Goal: Task Accomplishment & Management: Manage account settings

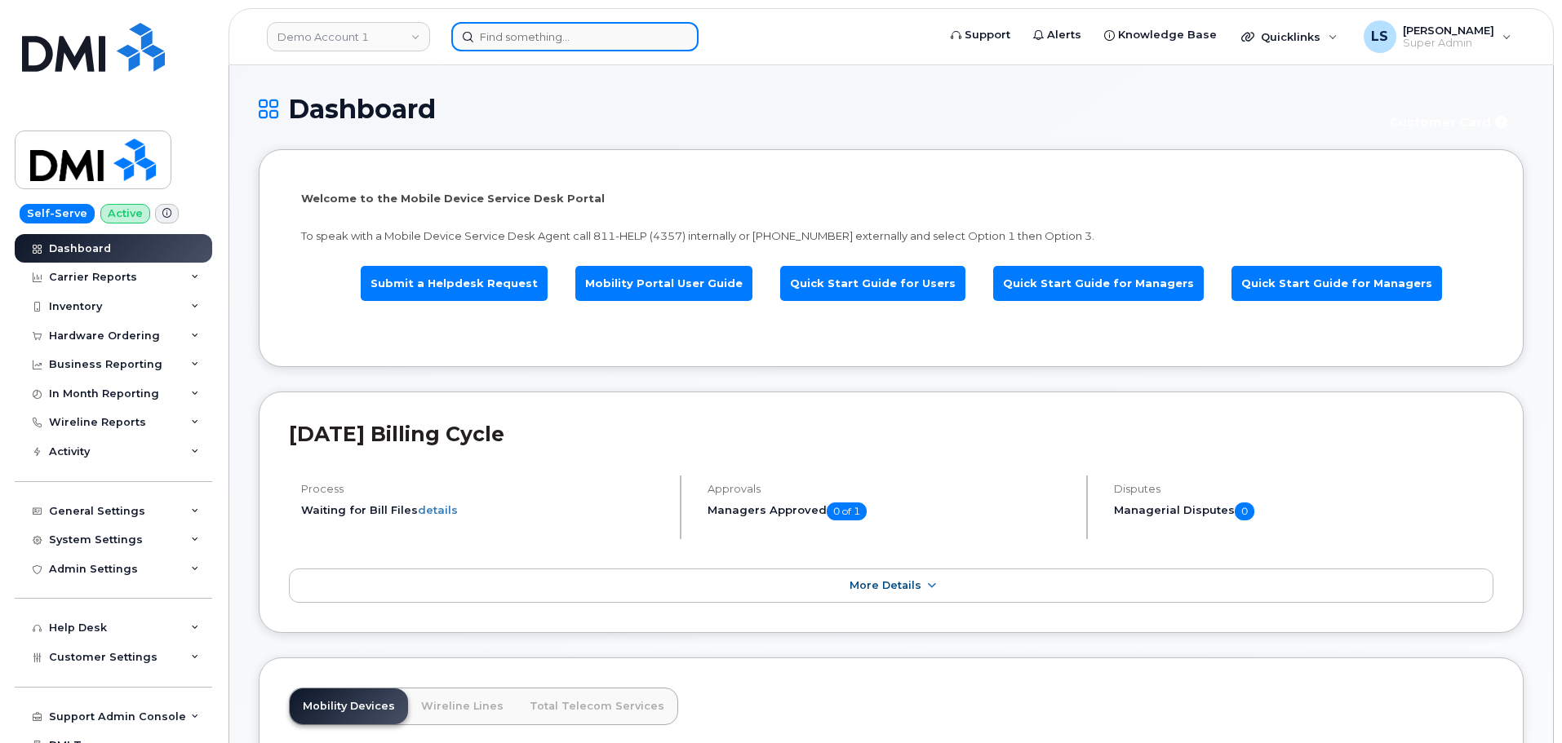
click at [523, 42] on input at bounding box center [574, 36] width 247 height 29
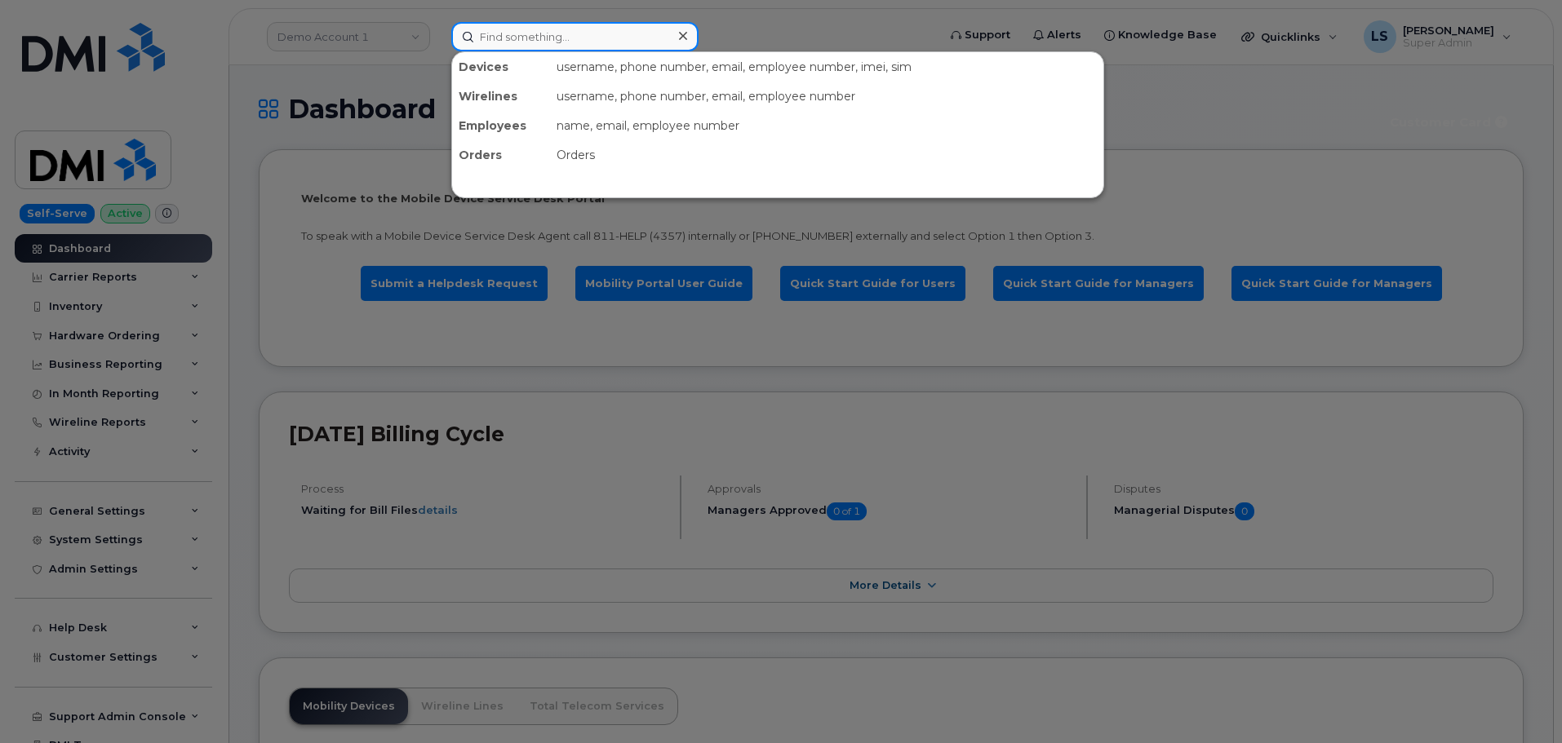
paste input "(913) 398-1227"
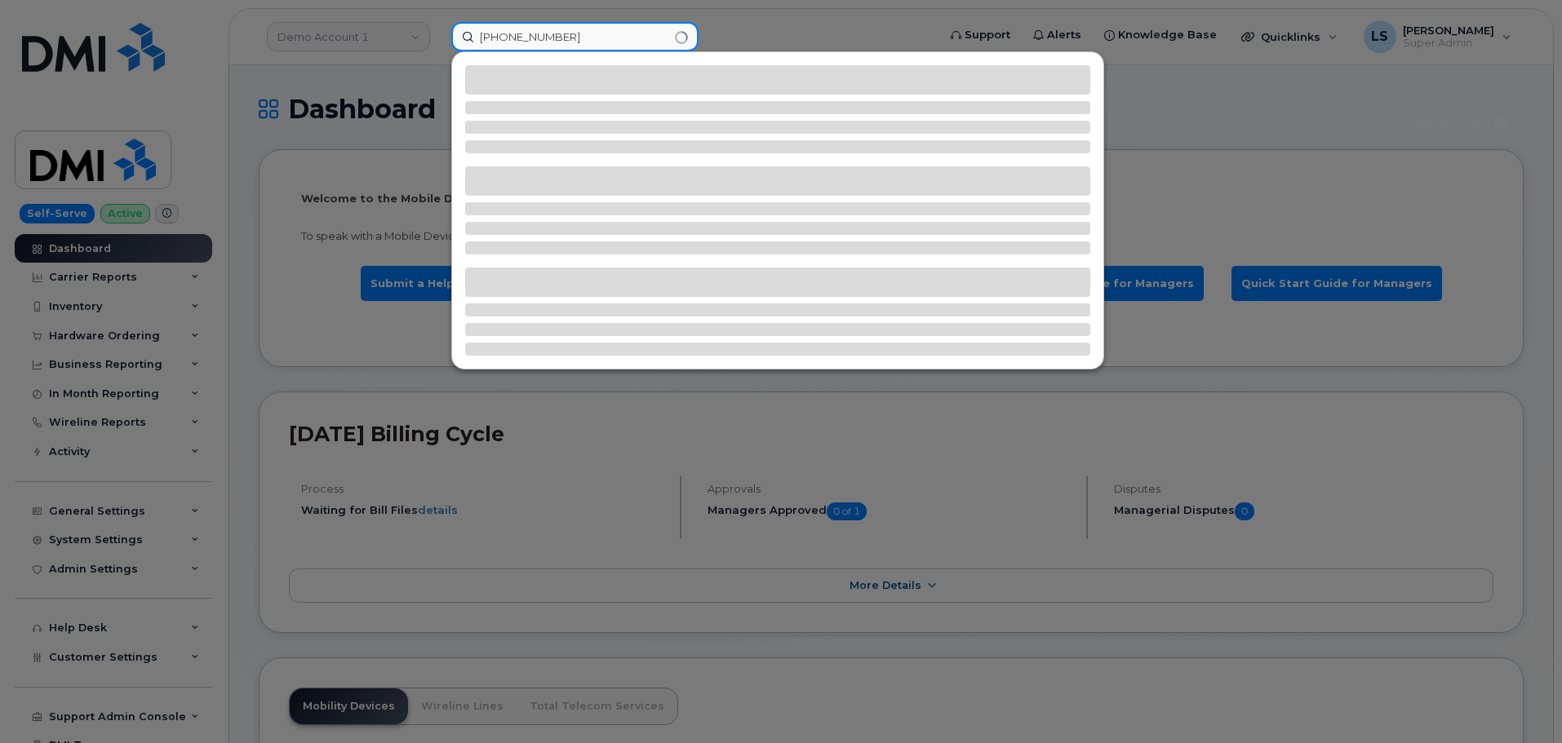
type input "(913) 398-1227"
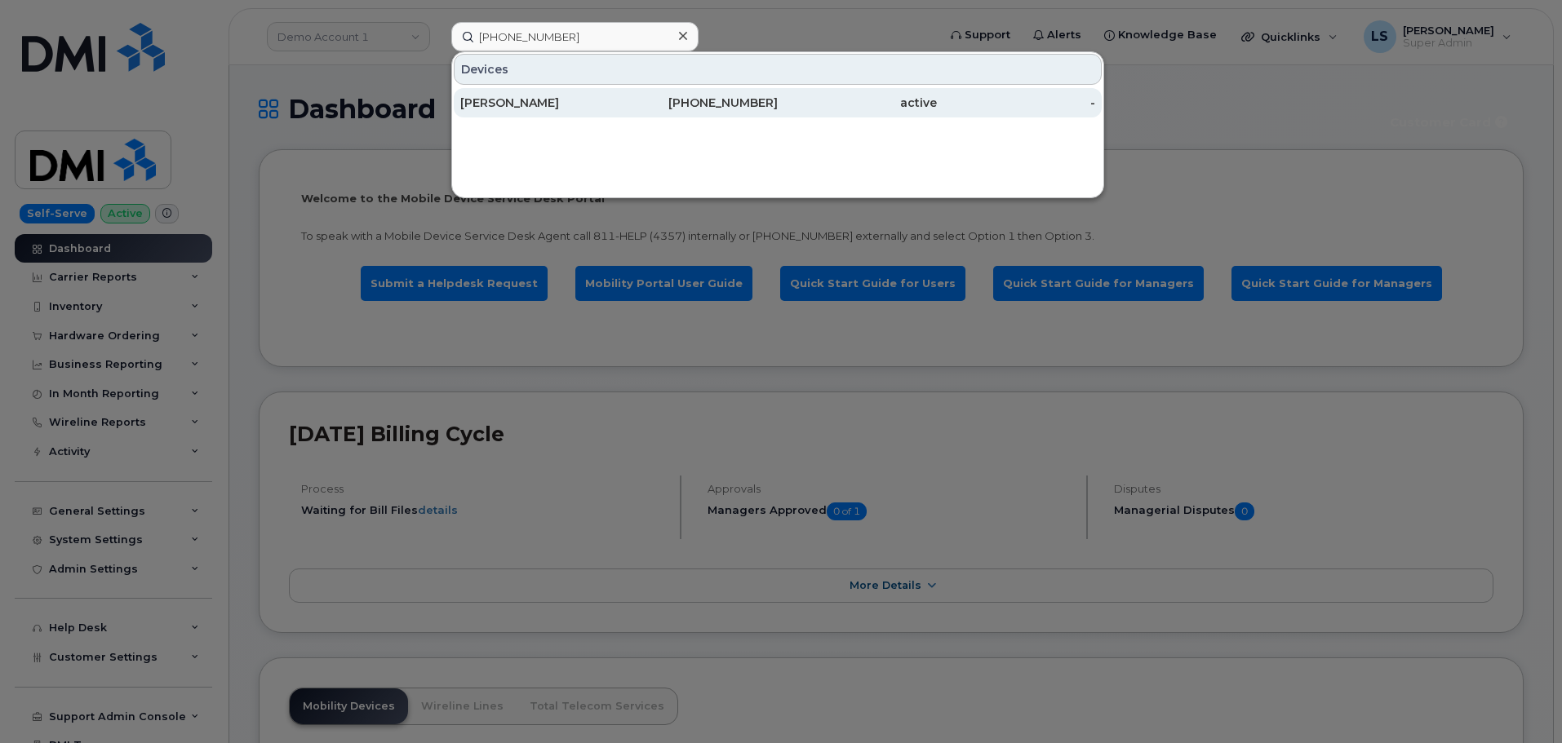
click at [545, 103] on div "[PERSON_NAME]" at bounding box center [539, 103] width 159 height 16
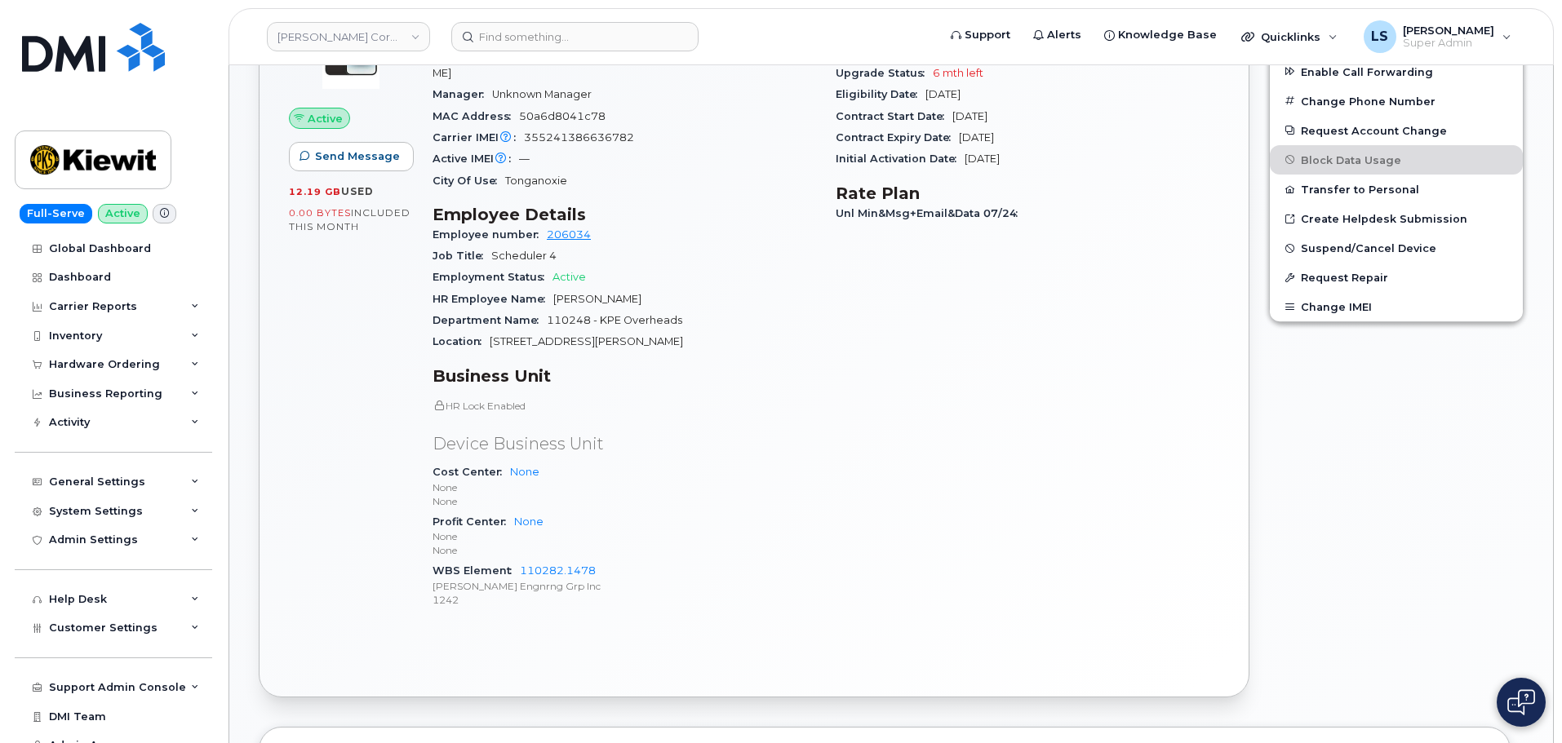
scroll to position [490, 0]
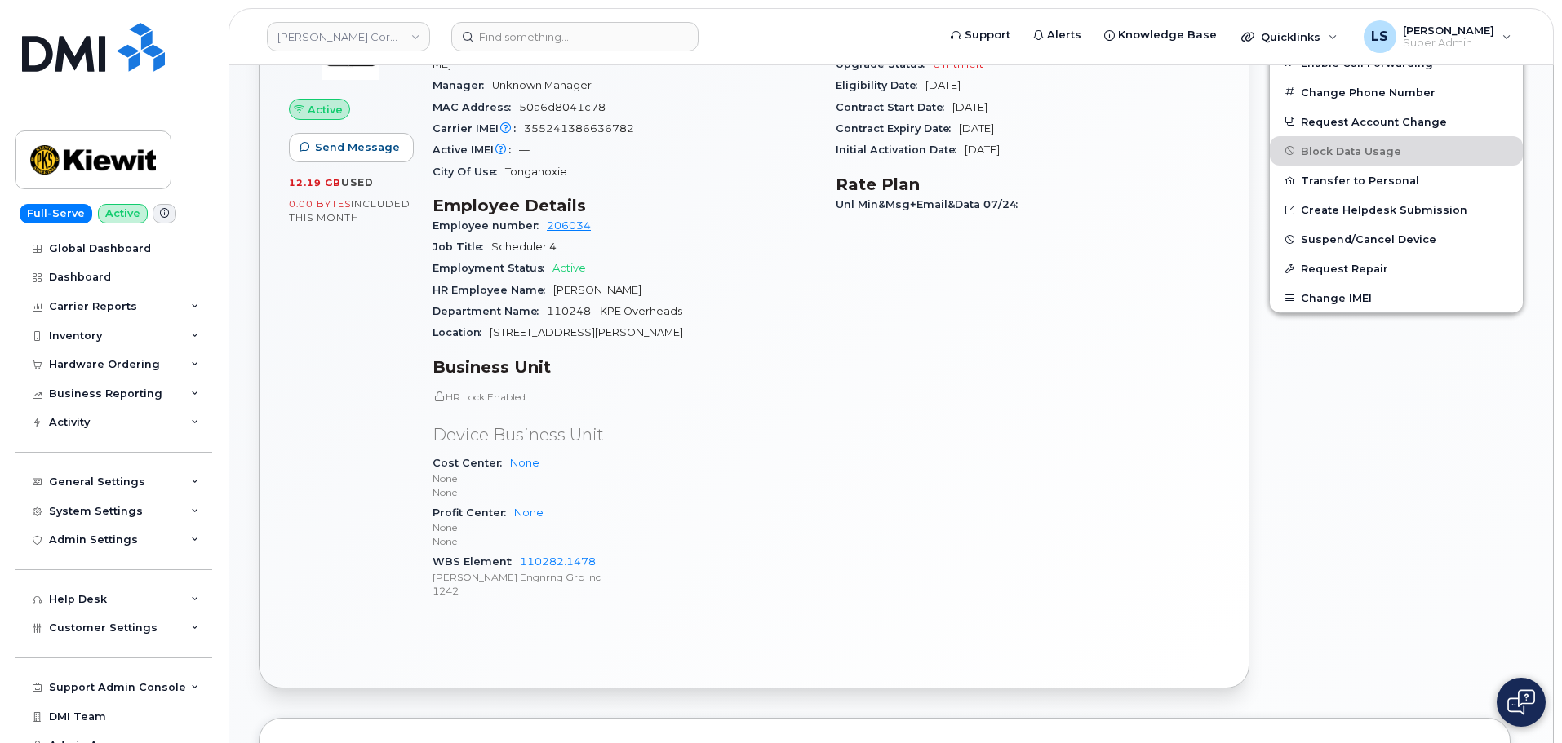
click at [1036, 431] on div "Carrier Details Account 786080835-00001 - Verizon Wireless - Kiewit Phase 2 Con…" at bounding box center [1027, 296] width 403 height 658
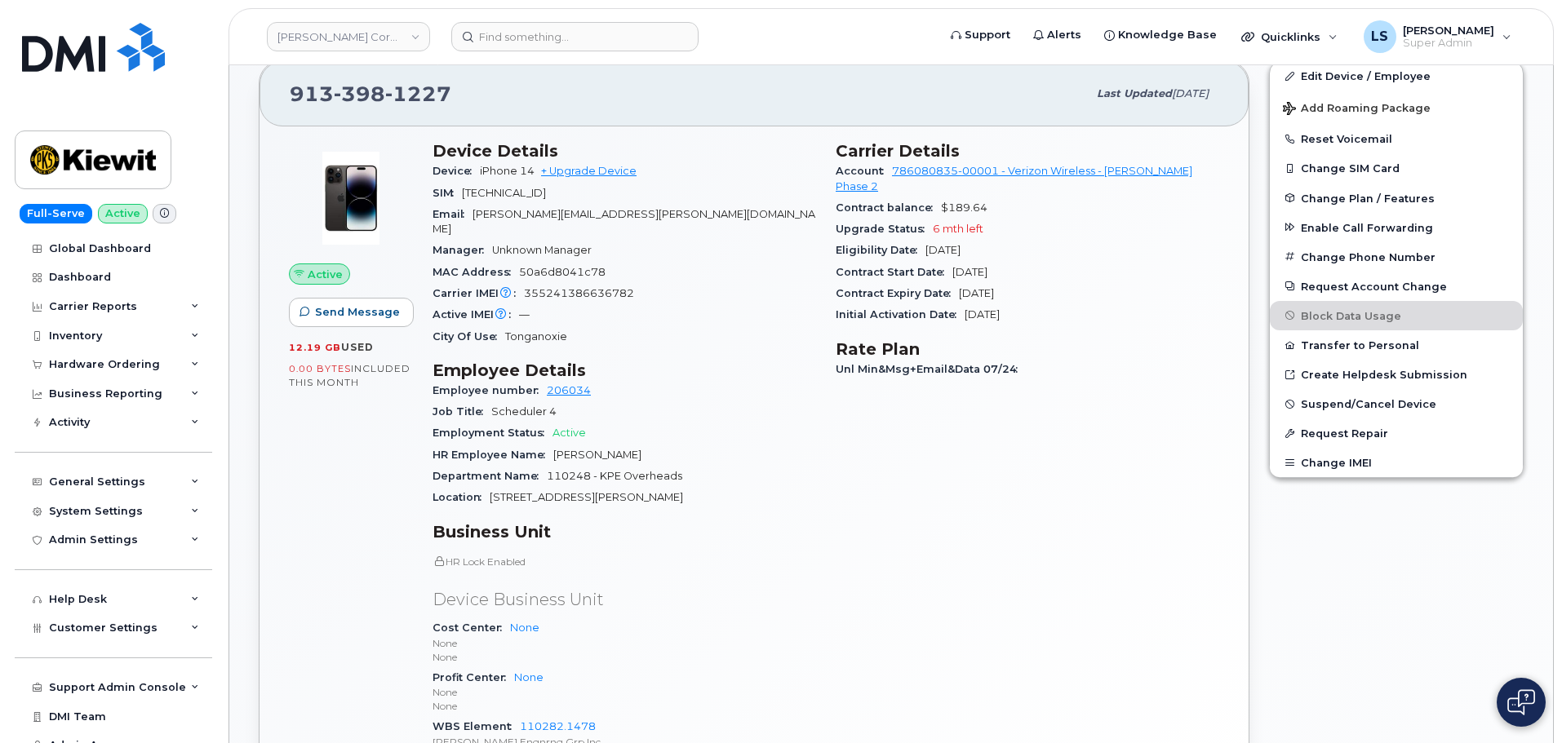
scroll to position [245, 0]
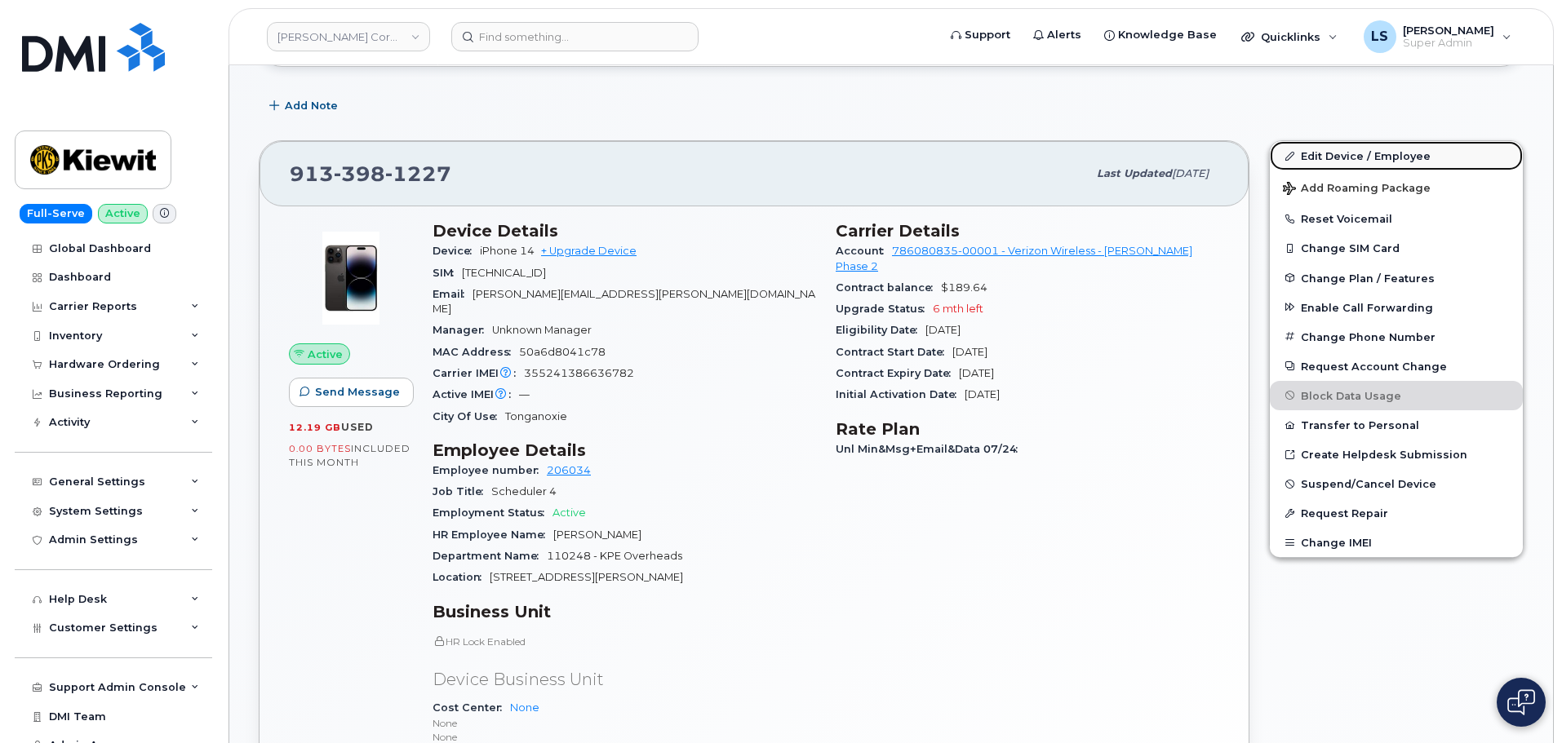
drag, startPoint x: 1306, startPoint y: 153, endPoint x: 1293, endPoint y: 162, distance: 15.8
click at [1307, 153] on link "Edit Device / Employee" at bounding box center [1396, 155] width 253 height 29
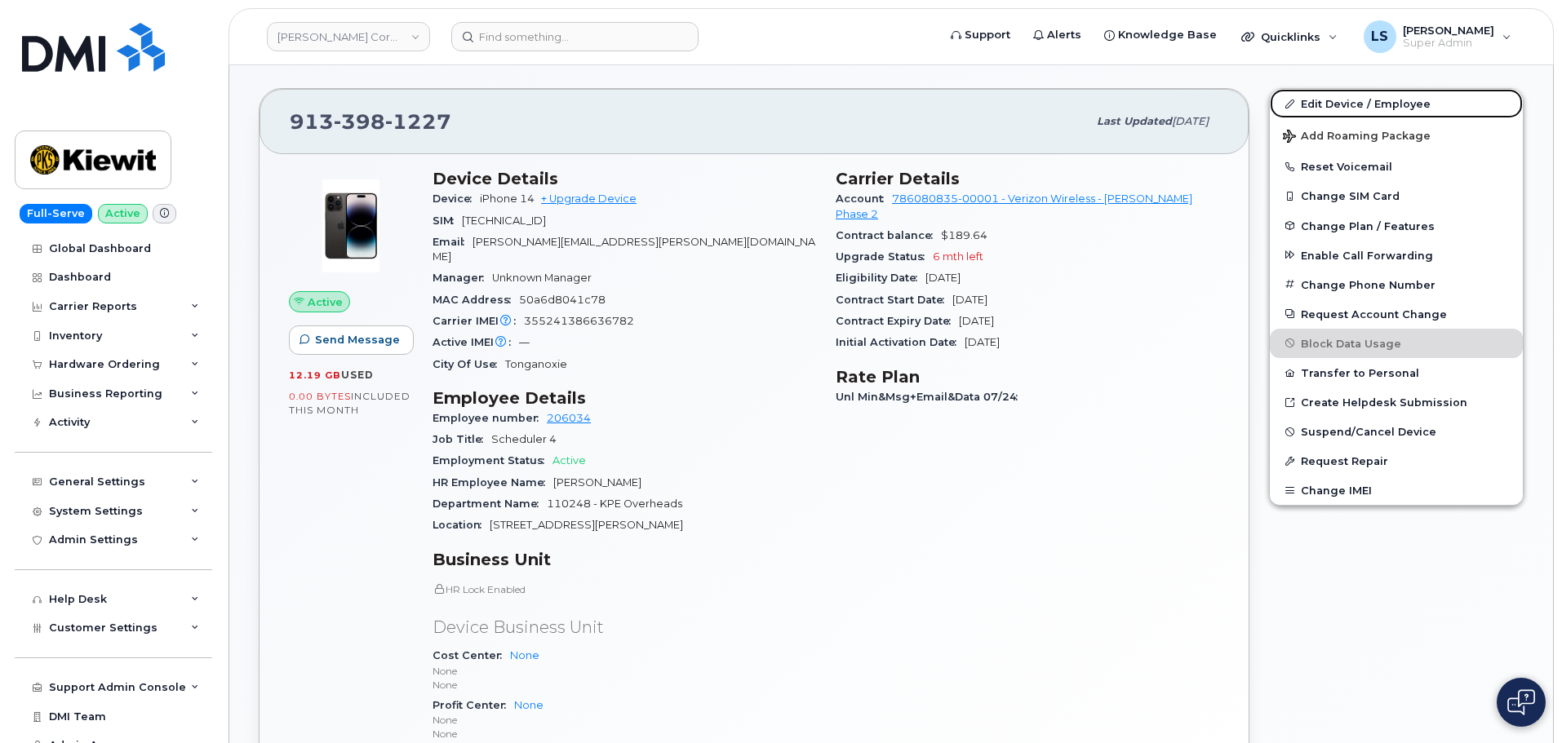
scroll to position [326, 0]
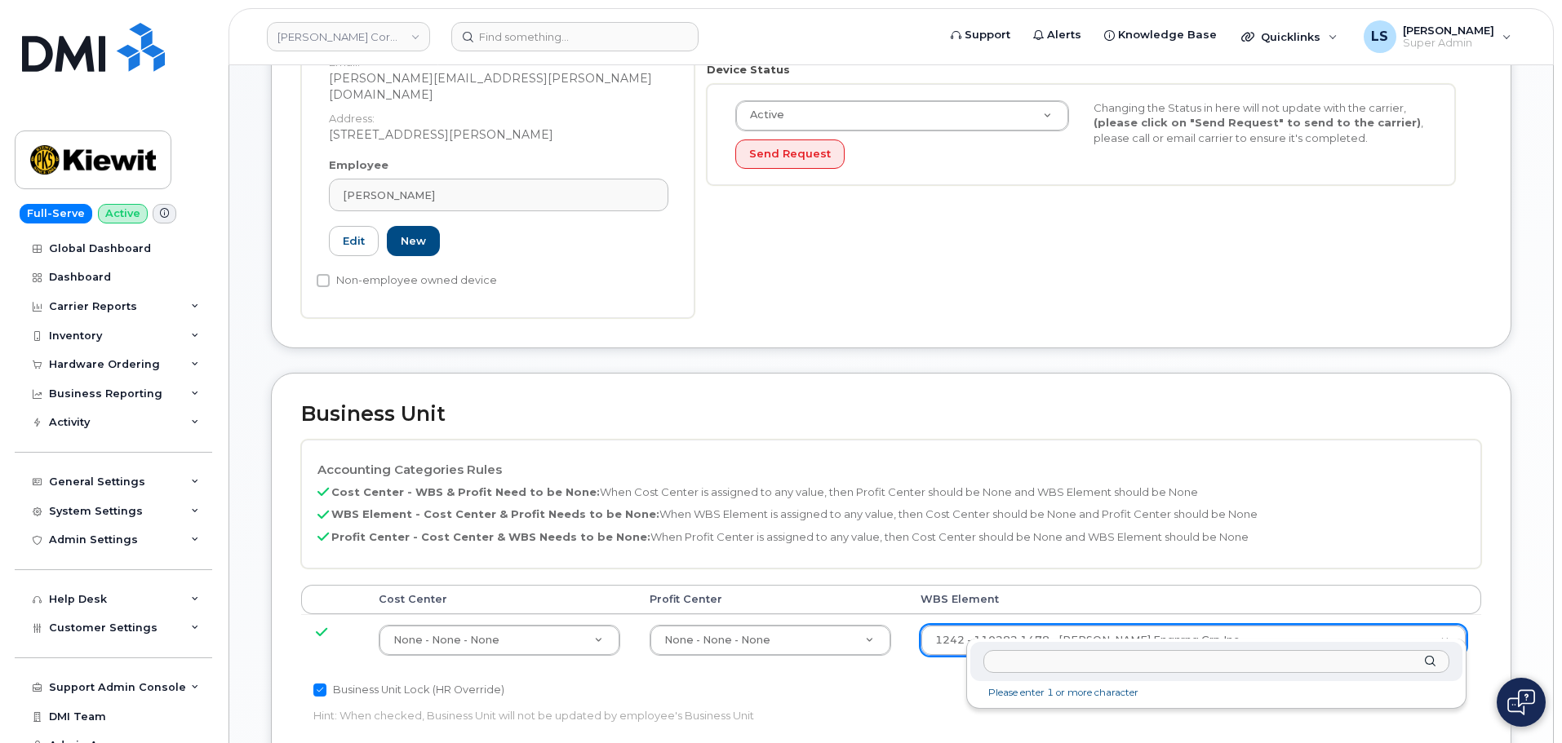
type input "110248"
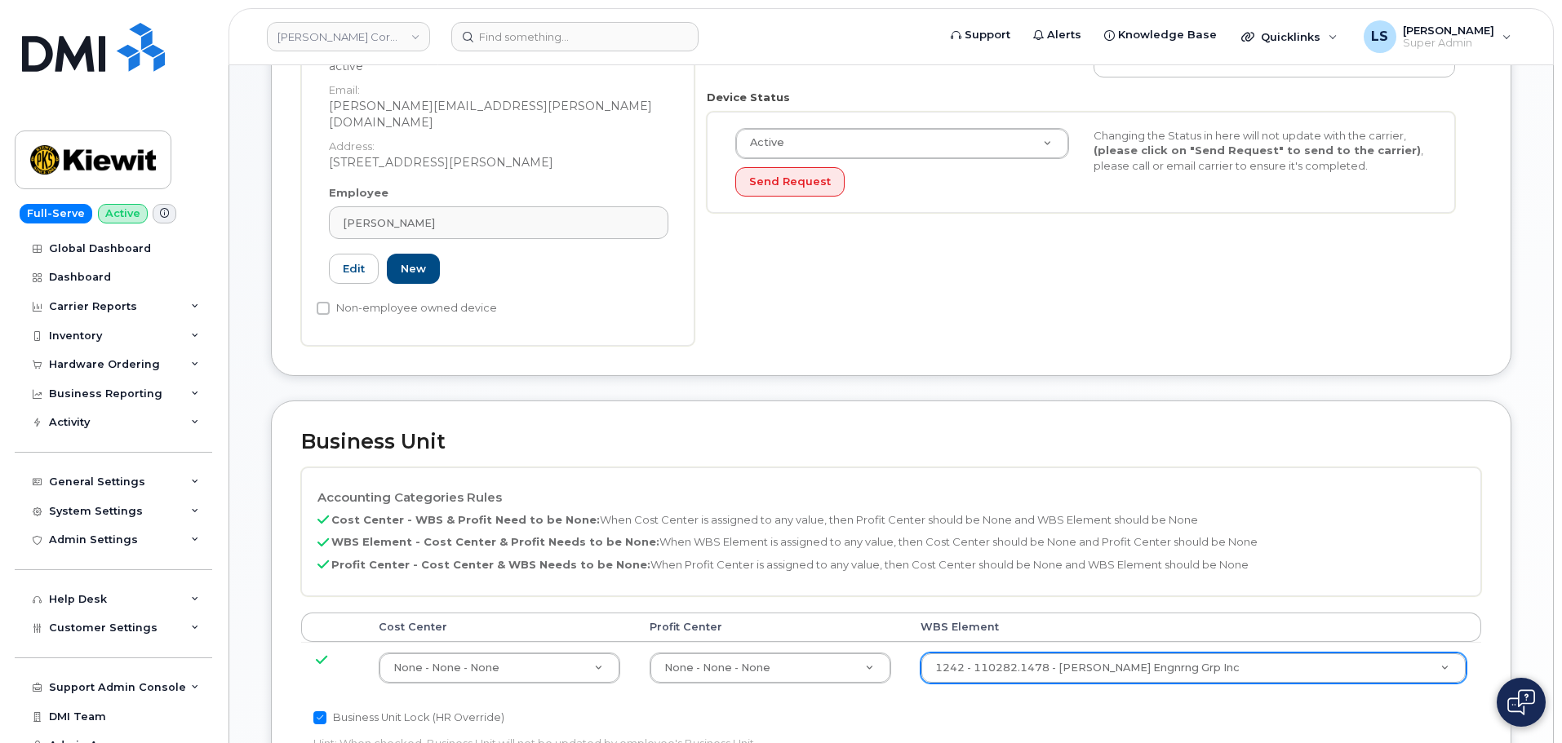
scroll to position [408, 0]
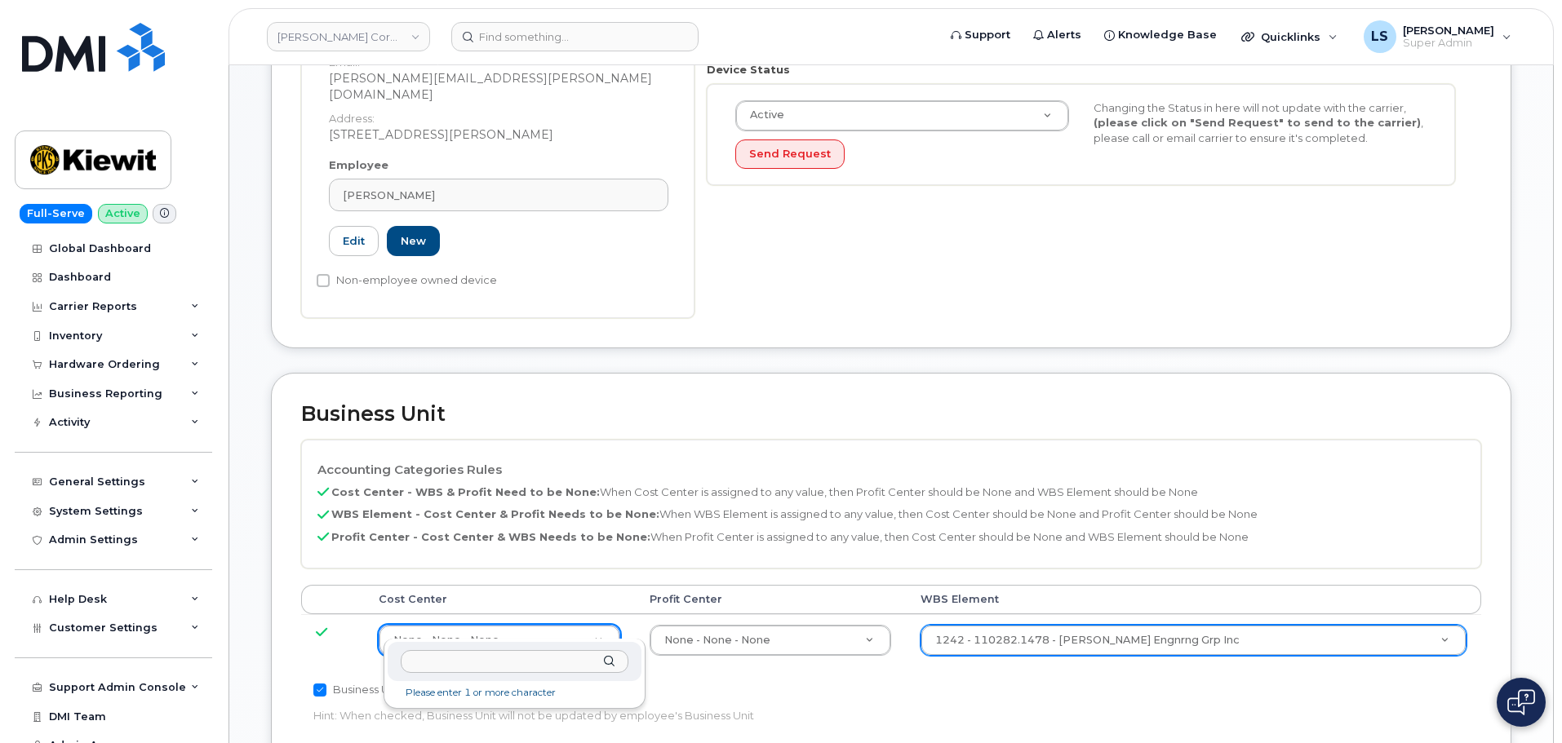
type input "RITM0259137"
click at [473, 653] on input "text" at bounding box center [515, 662] width 228 height 24
paste input "110248"
type input "110248"
type input "30564093"
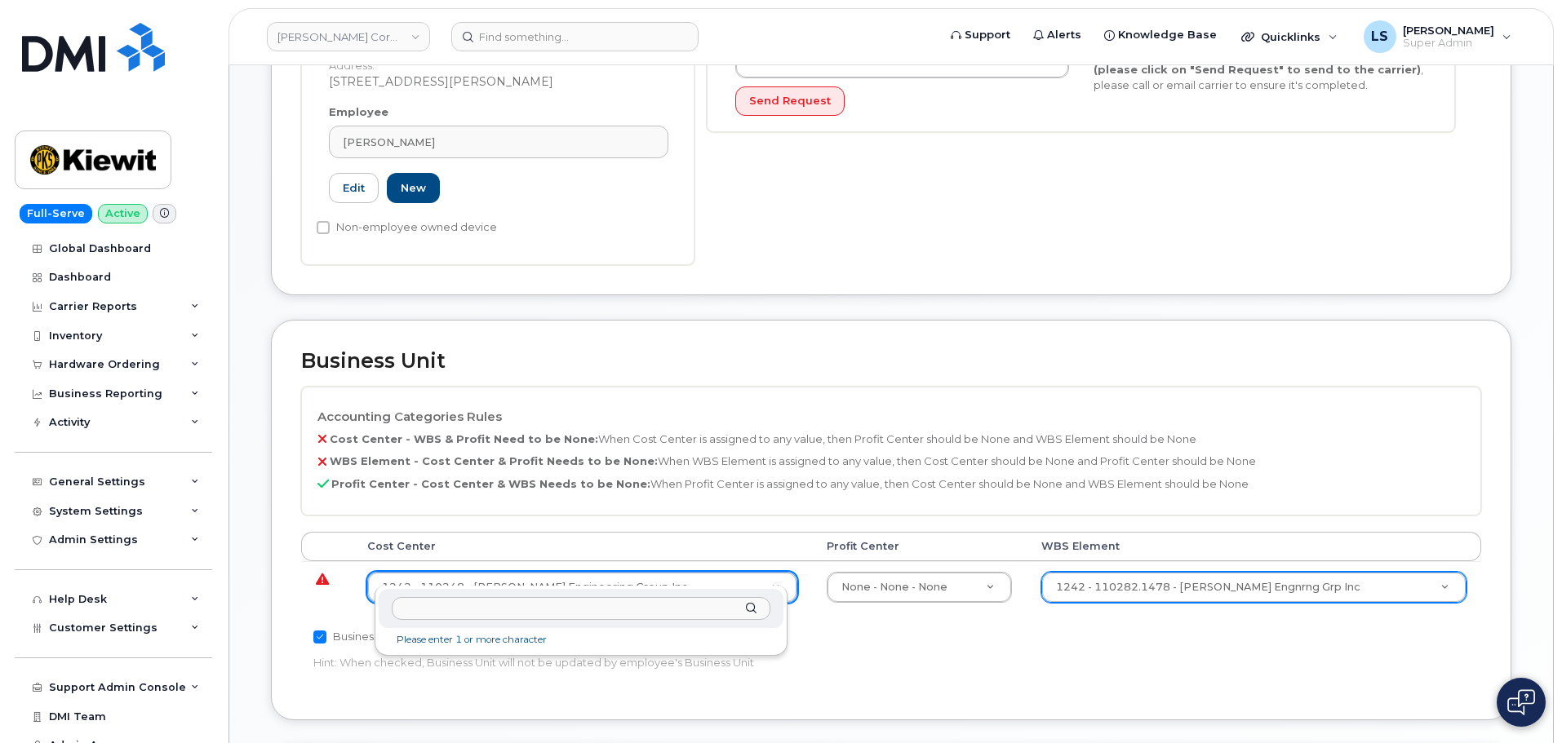
scroll to position [490, 0]
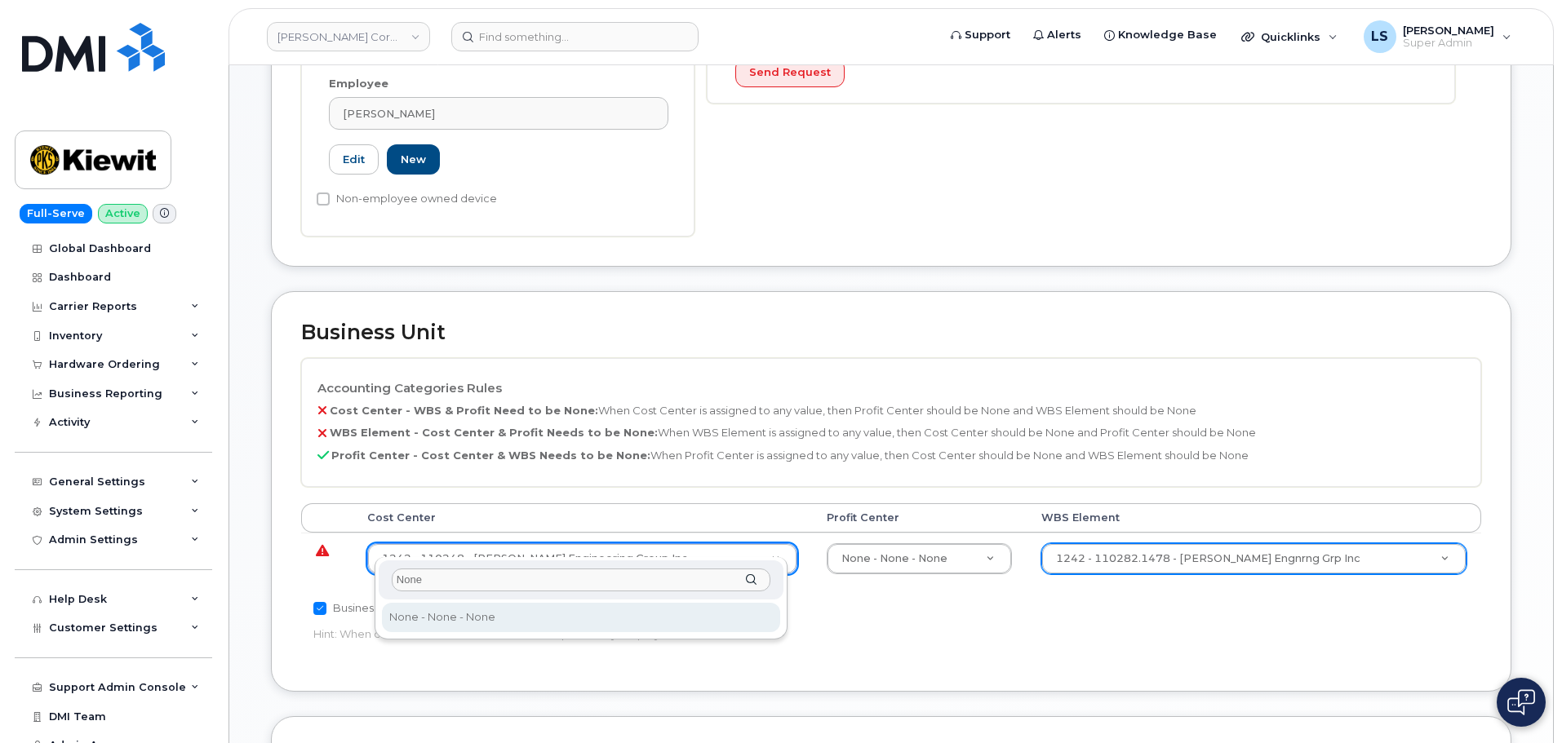
type input "None"
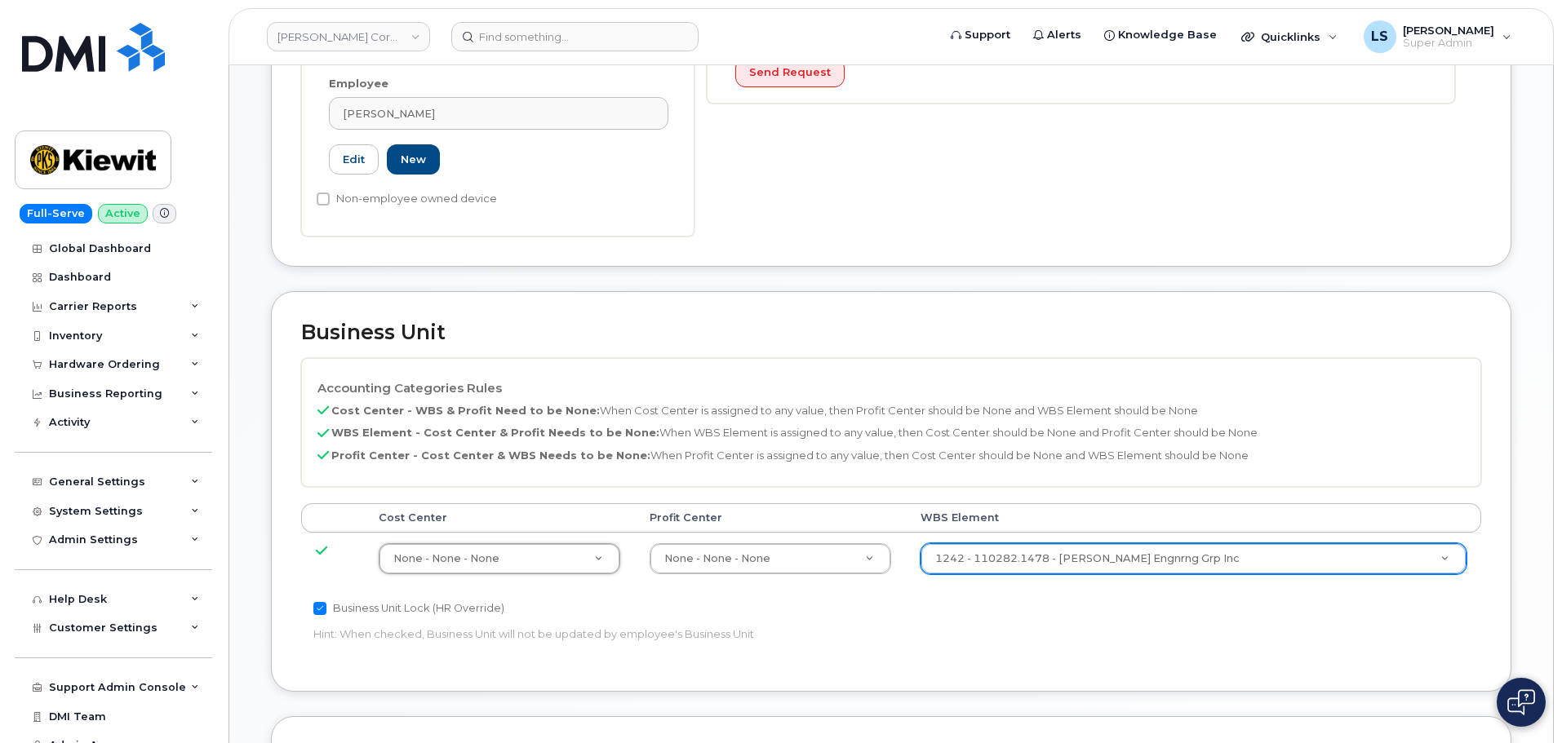
type input "29629358"
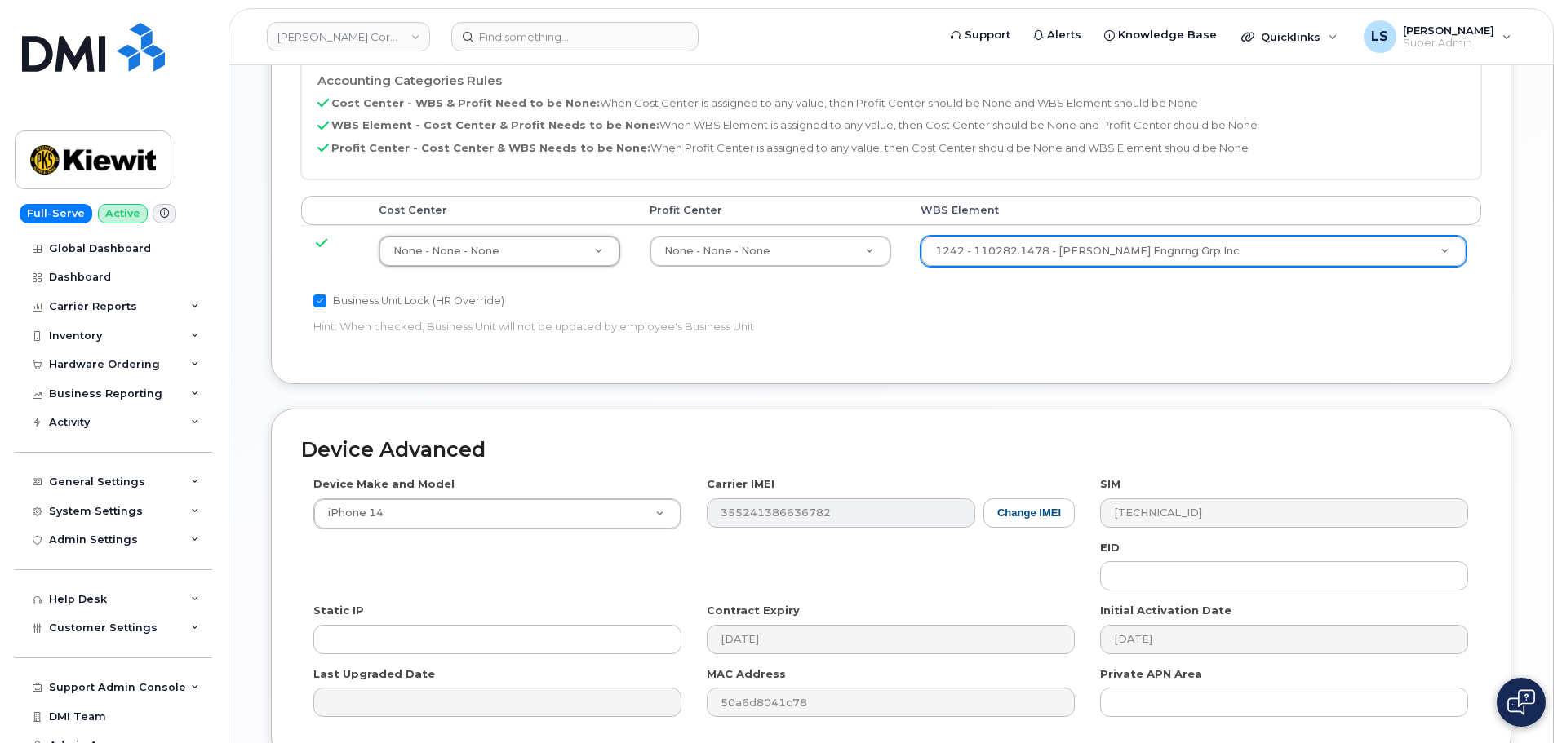
scroll to position [898, 0]
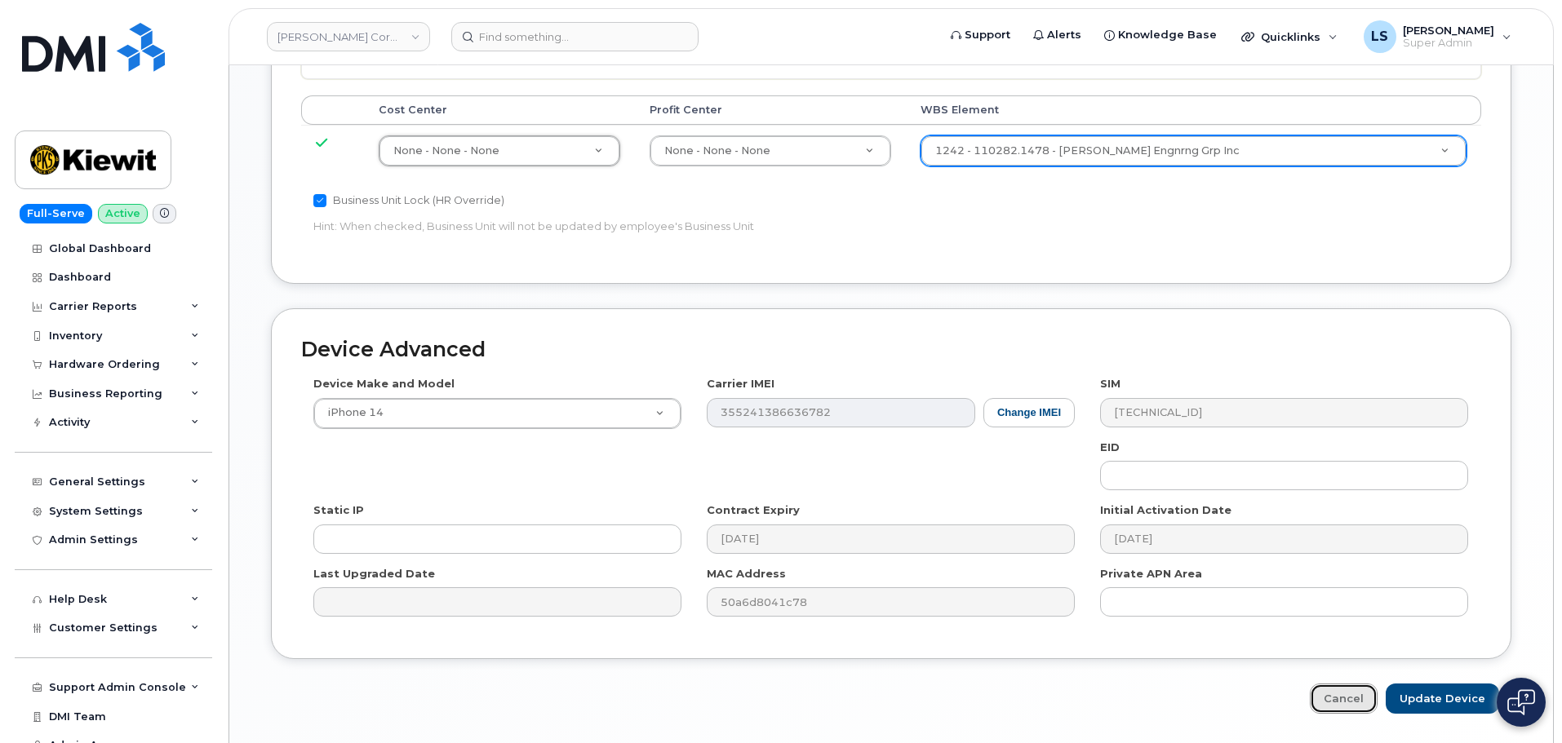
click at [1338, 684] on link "Cancel" at bounding box center [1344, 699] width 68 height 30
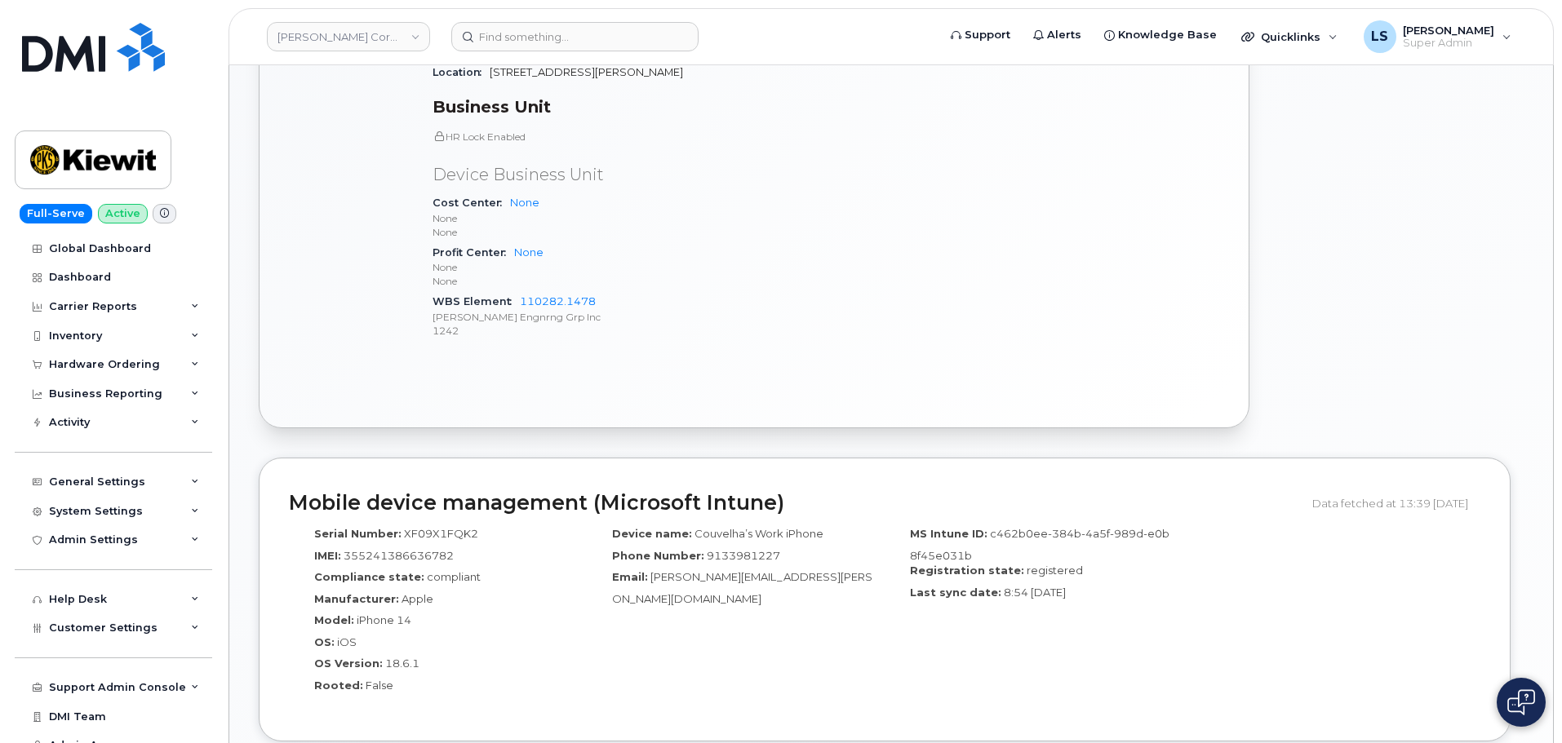
scroll to position [816, 0]
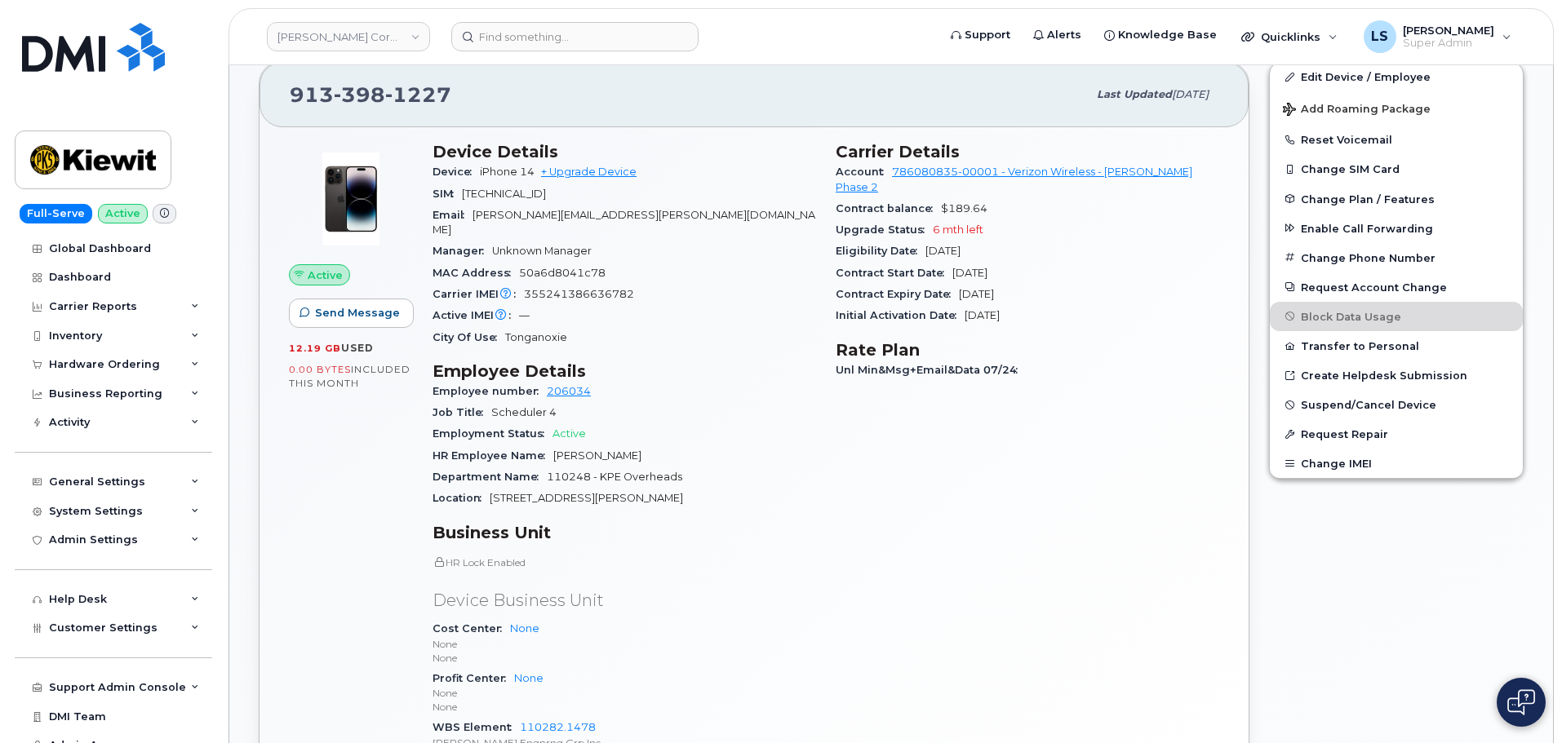
scroll to position [245, 0]
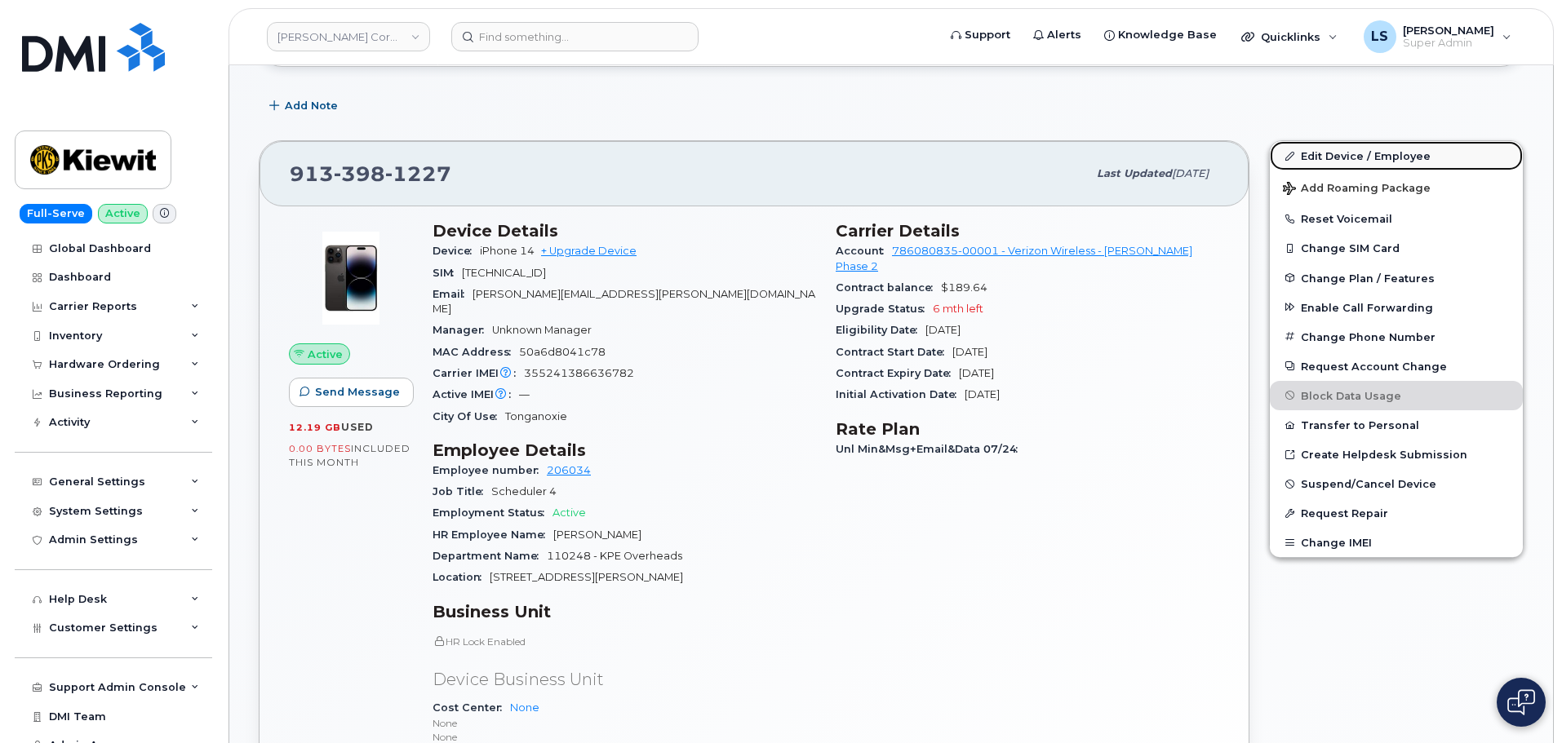
drag, startPoint x: 1308, startPoint y: 155, endPoint x: 1291, endPoint y: 162, distance: 18.3
click at [1309, 155] on link "Edit Device / Employee" at bounding box center [1396, 155] width 253 height 29
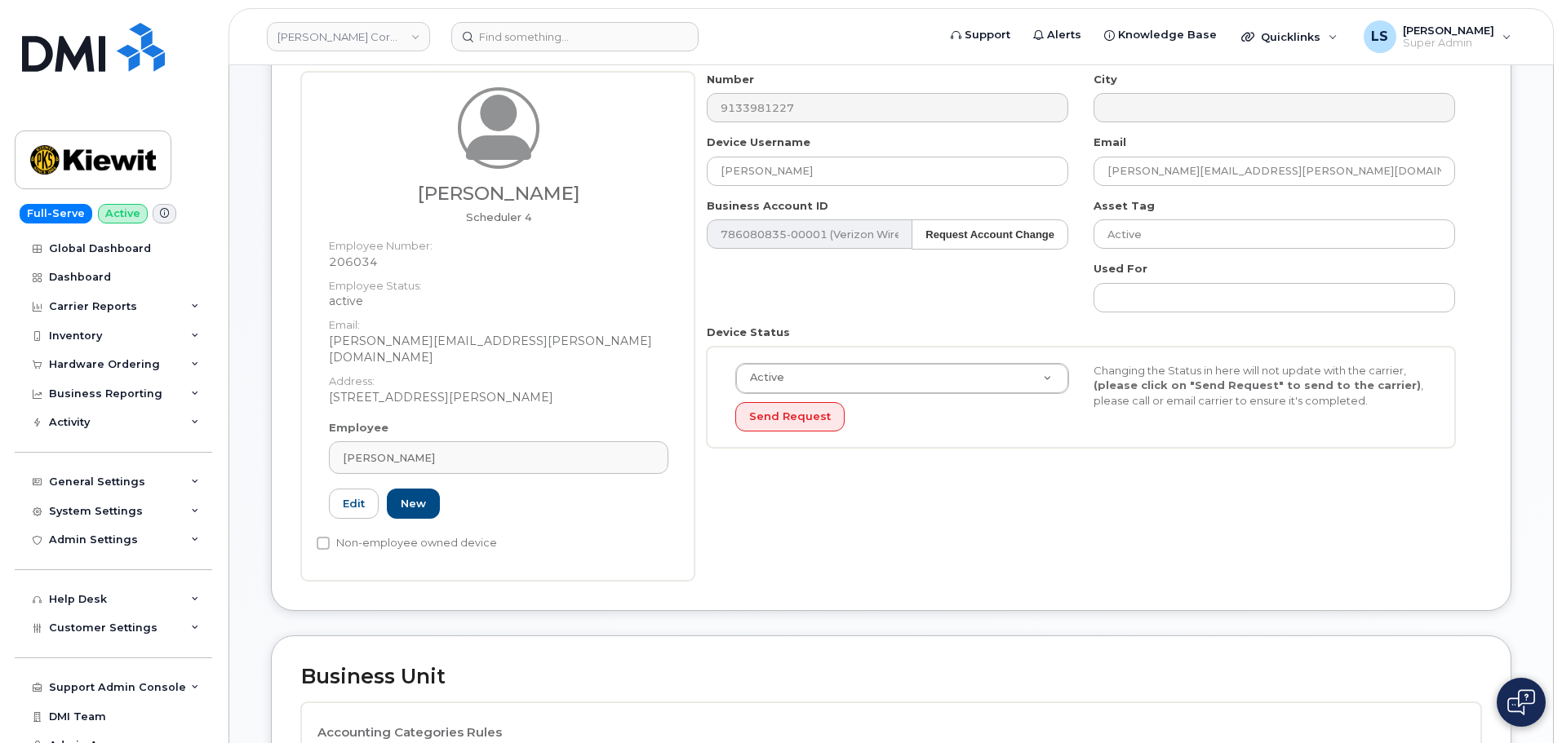
scroll to position [326, 0]
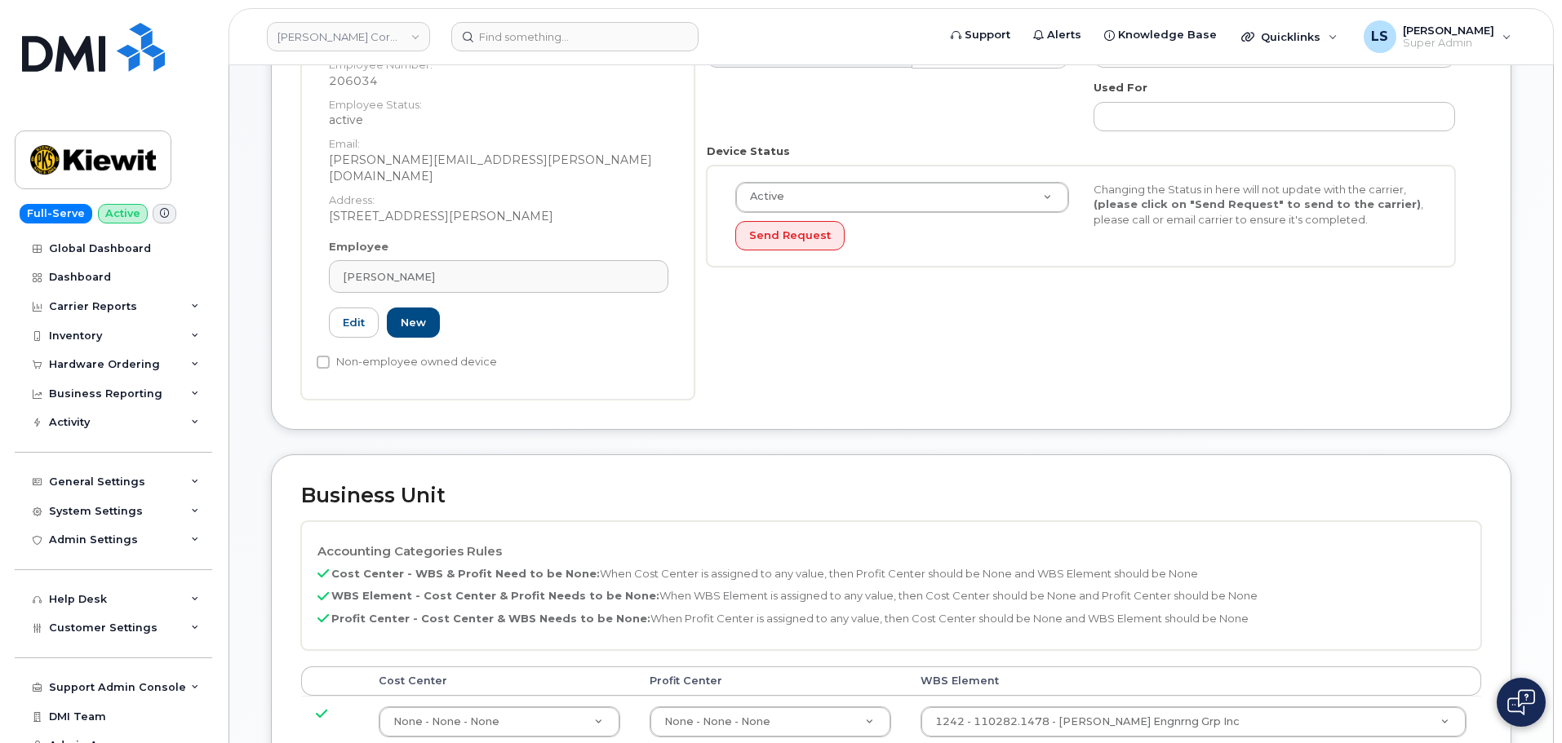
click at [573, 696] on td "None - None - None 29629358" at bounding box center [499, 721] width 271 height 51
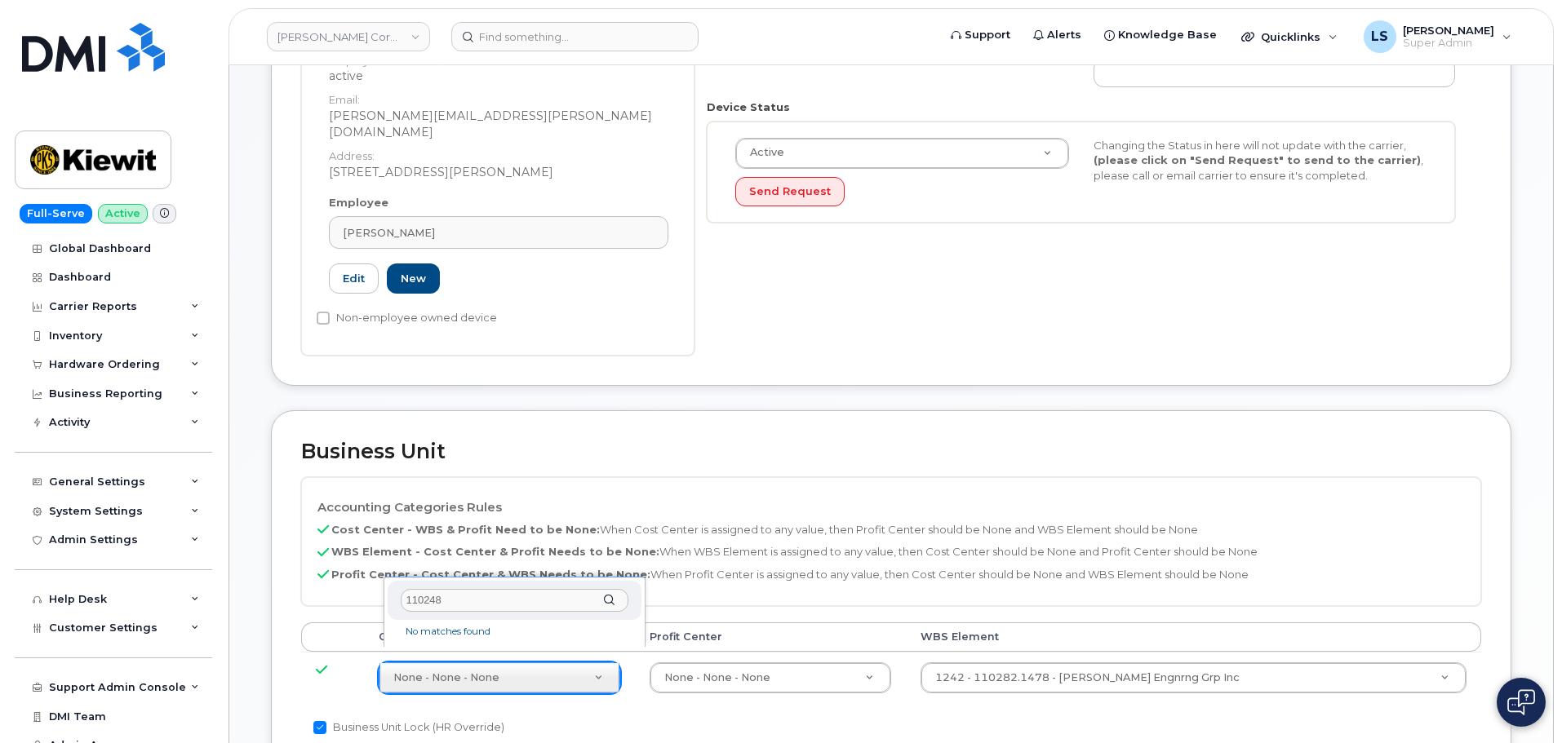
scroll to position [408, 0]
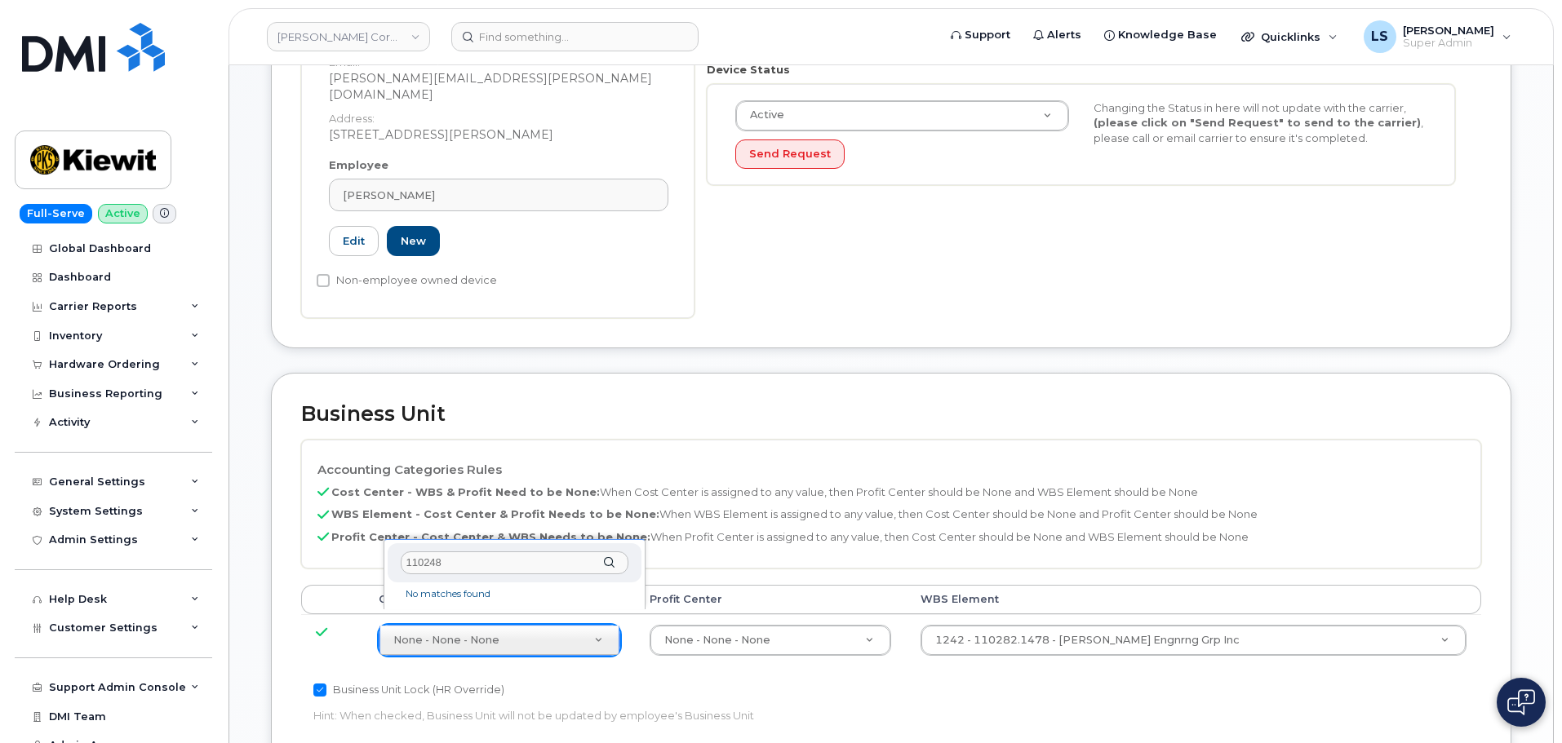
click at [500, 550] on div "110248" at bounding box center [515, 563] width 254 height 40
type input "110248"
type input "30564093"
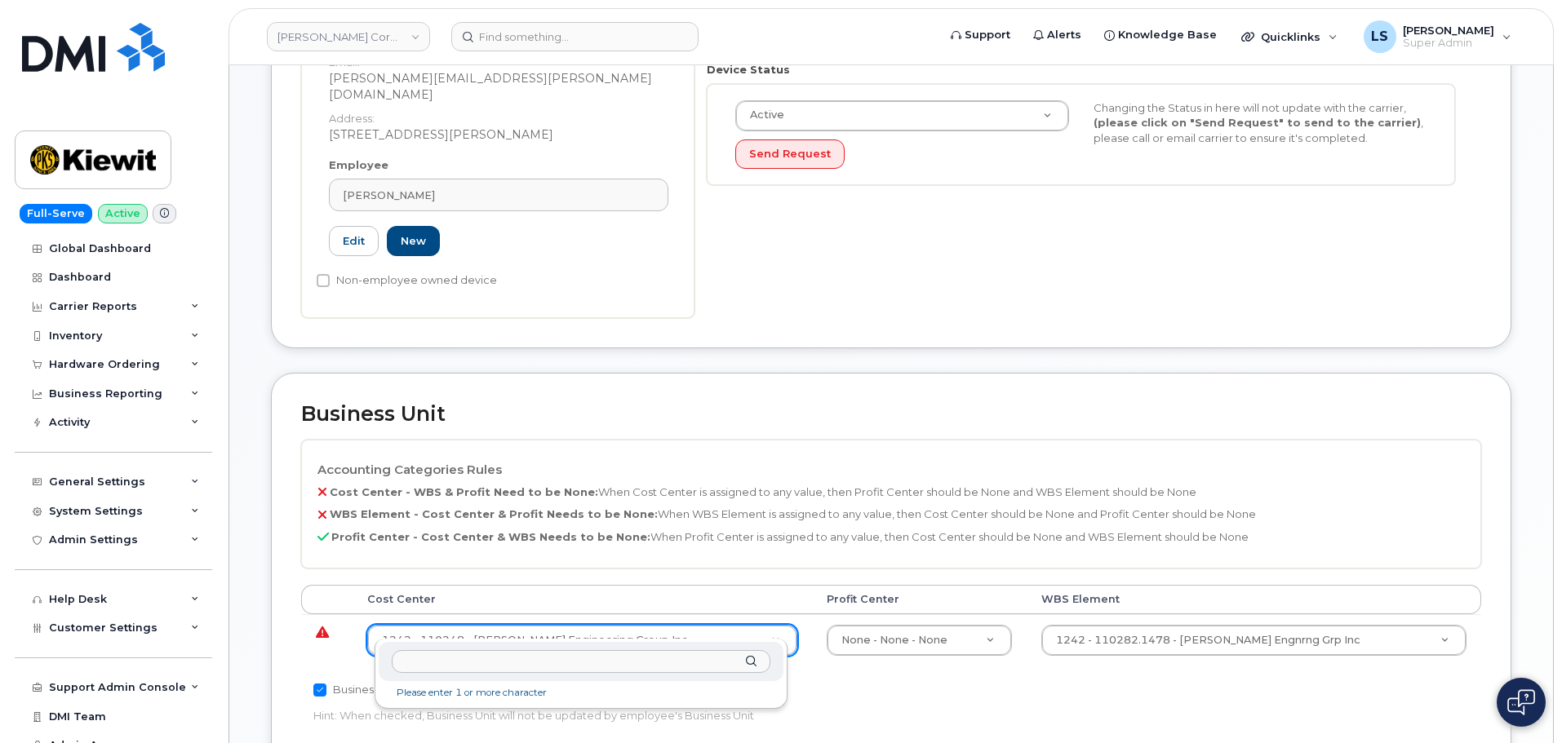
drag, startPoint x: 673, startPoint y: 625, endPoint x: 644, endPoint y: 621, distance: 29.7
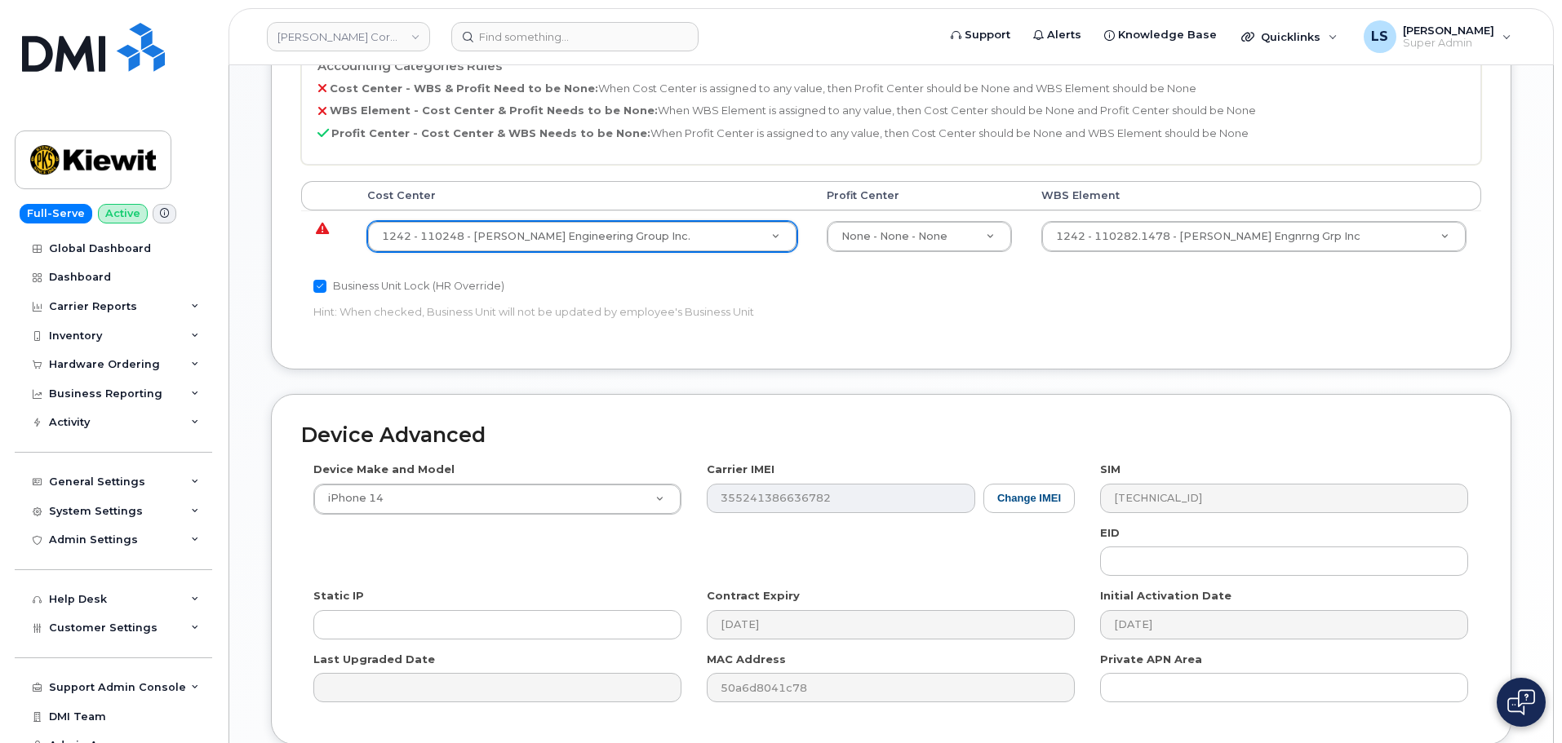
scroll to position [898, 0]
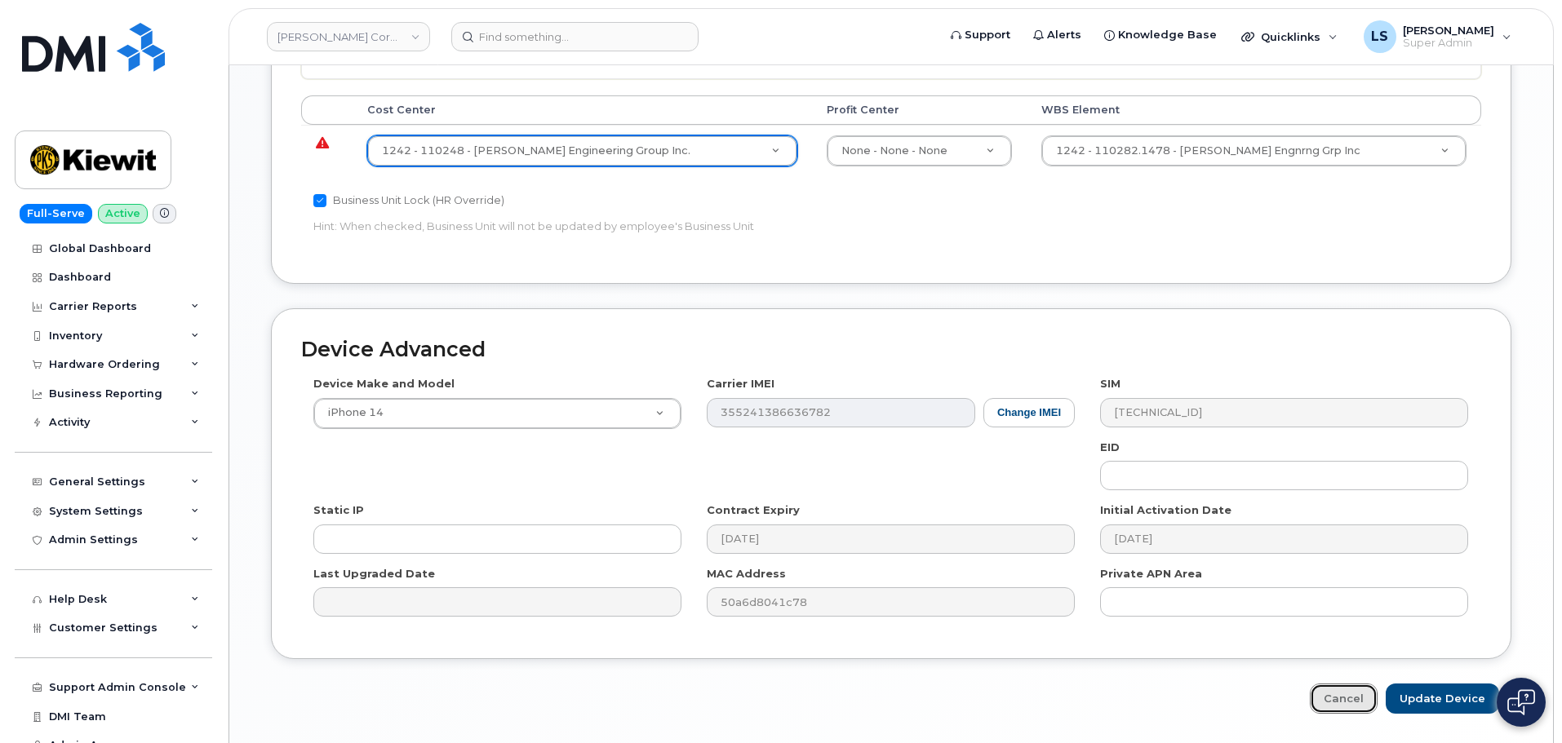
drag, startPoint x: 1364, startPoint y: 694, endPoint x: 1235, endPoint y: 688, distance: 129.1
click at [1363, 694] on link "Cancel" at bounding box center [1344, 699] width 68 height 30
